Goal: Task Accomplishment & Management: Manage account settings

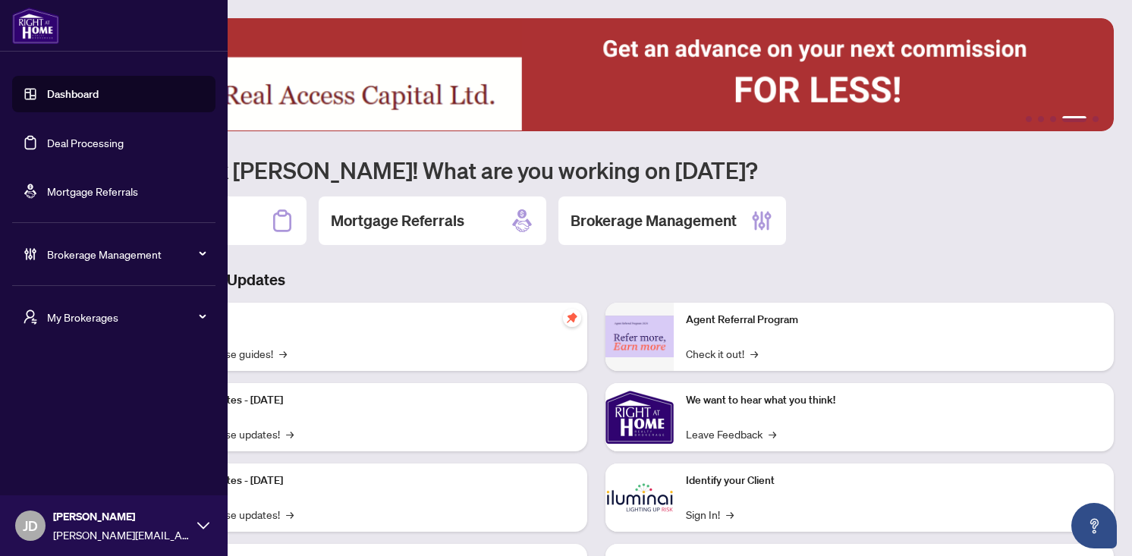
click at [87, 259] on span "Brokerage Management" at bounding box center [126, 254] width 158 height 17
click at [64, 410] on link "Dashboard Settings" at bounding box center [78, 409] width 93 height 14
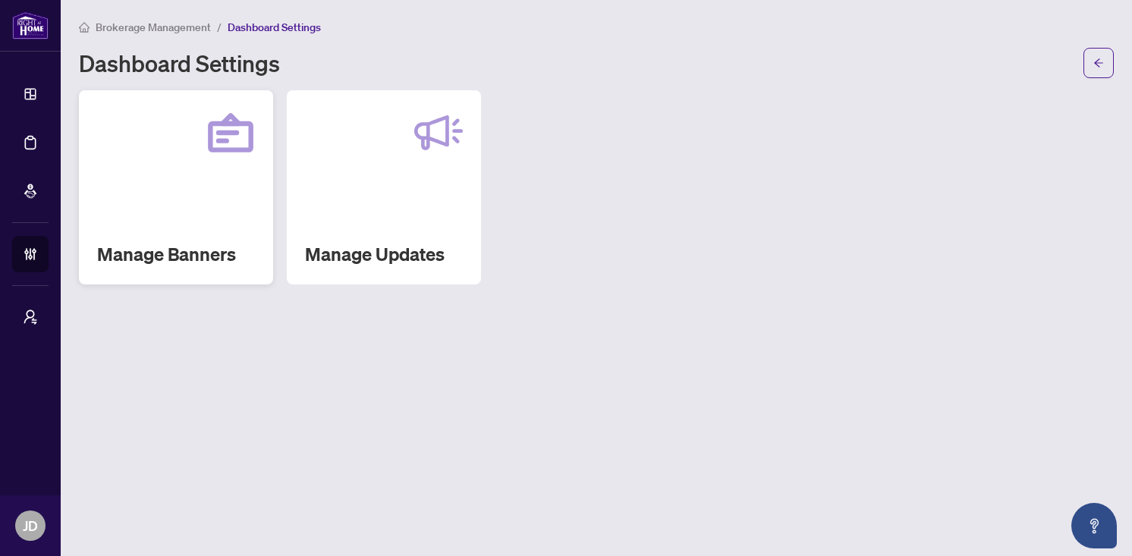
click at [196, 212] on div "Manage Banners" at bounding box center [176, 187] width 194 height 194
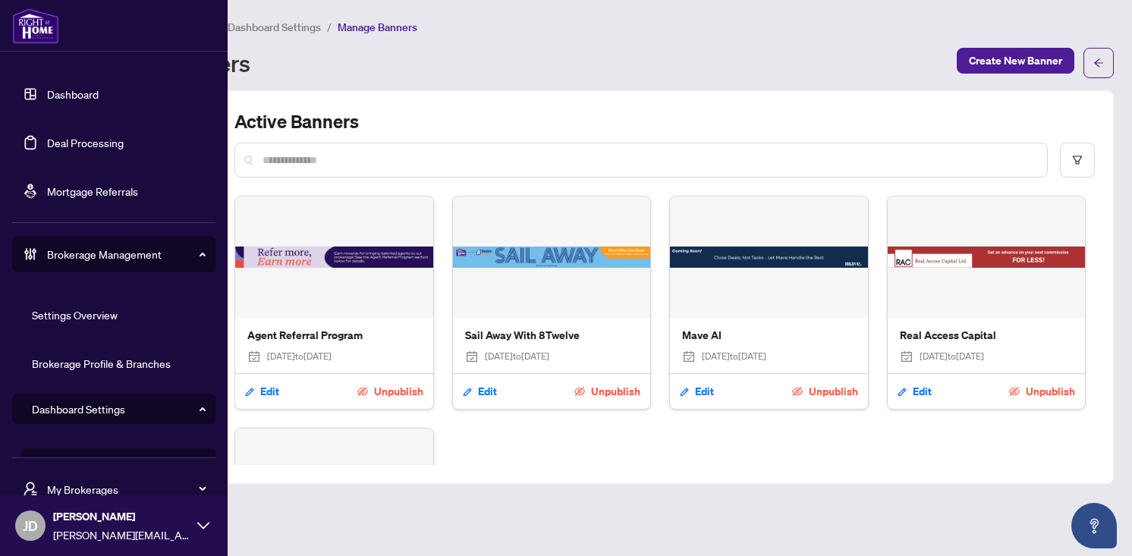
click at [202, 523] on icon at bounding box center [203, 526] width 12 height 12
click at [49, 469] on span "Logout" at bounding box center [61, 467] width 34 height 24
